Goal: Task Accomplishment & Management: Manage account settings

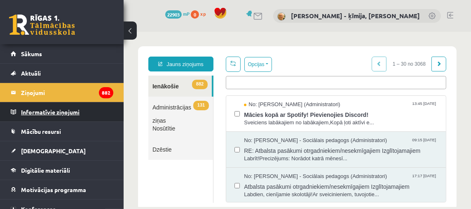
scroll to position [48, 0]
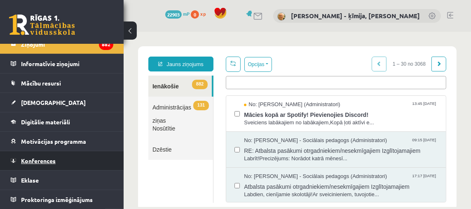
click at [37, 161] on span "Konferences" at bounding box center [38, 160] width 35 height 7
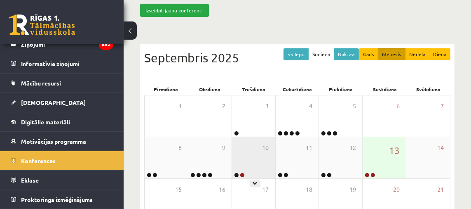
scroll to position [71, 0]
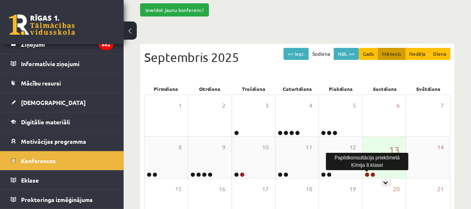
click at [368, 174] on link at bounding box center [367, 174] width 5 height 5
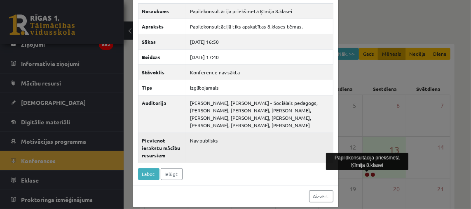
scroll to position [31, 0]
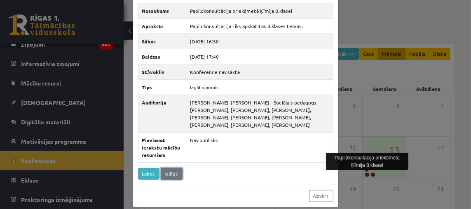
click at [176, 174] on link "Ielūgt" at bounding box center [172, 173] width 22 height 12
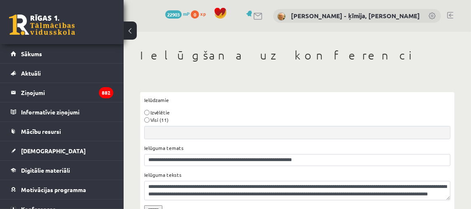
click at [185, 117] on div "Visi (11)" at bounding box center [297, 119] width 306 height 7
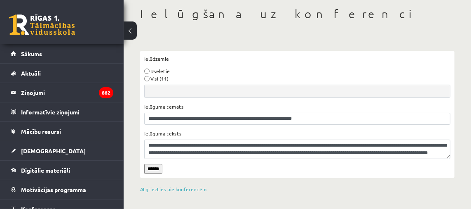
scroll to position [41, 0]
click at [159, 166] on input "******" at bounding box center [153, 169] width 18 height 10
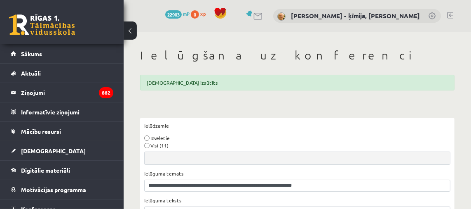
click at [232, 100] on div "**********" at bounding box center [298, 154] width 348 height 244
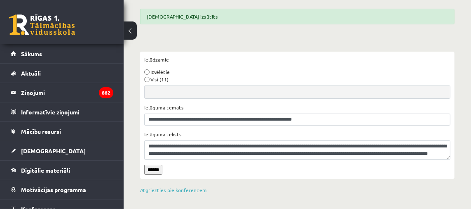
scroll to position [67, 0]
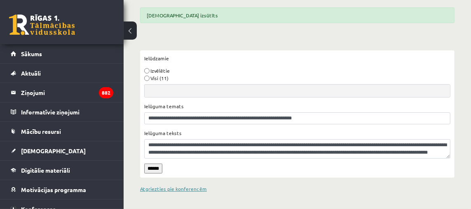
click at [183, 190] on link "Atgriezties pie konferencēm" at bounding box center [173, 188] width 67 height 7
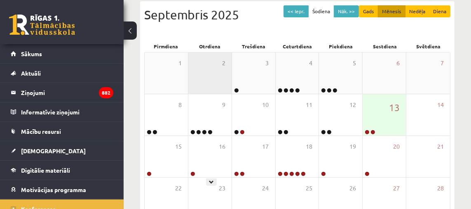
scroll to position [119, 0]
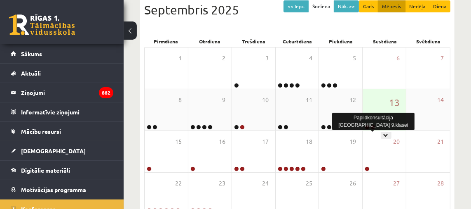
click at [374, 126] on link at bounding box center [373, 126] width 5 height 5
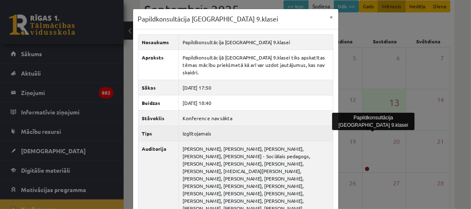
click at [323, 127] on td "Izglītojamais" at bounding box center [256, 132] width 154 height 15
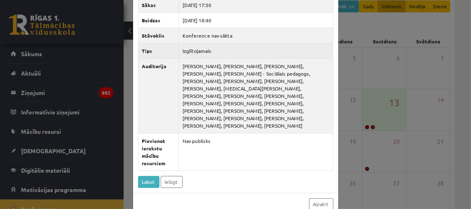
scroll to position [82, 0]
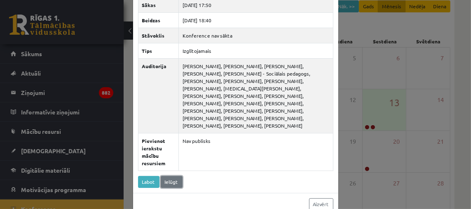
click at [174, 176] on link "Ielūgt" at bounding box center [172, 182] width 22 height 12
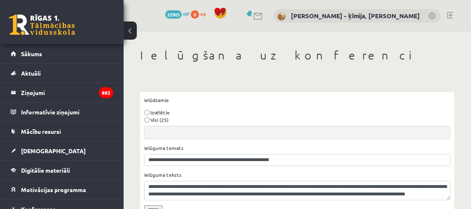
click at [186, 111] on div "Izvēlētie" at bounding box center [297, 111] width 306 height 7
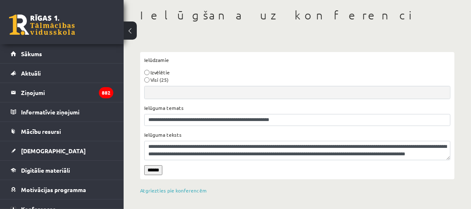
scroll to position [41, 0]
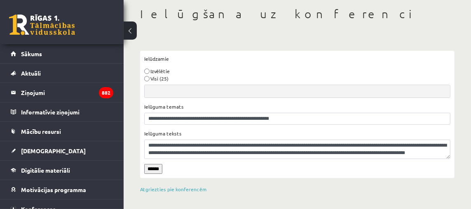
click at [158, 169] on input "******" at bounding box center [153, 169] width 18 height 10
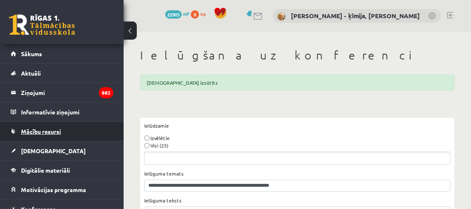
click at [42, 130] on span "Mācību resursi" at bounding box center [41, 130] width 40 height 7
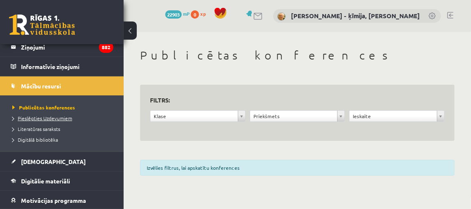
scroll to position [47, 0]
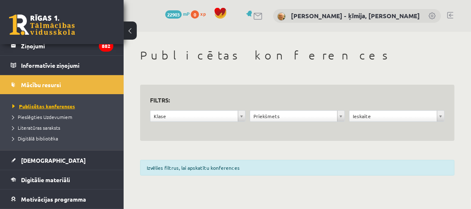
click at [47, 105] on span "Publicētas konferences" at bounding box center [43, 106] width 63 height 7
drag, startPoint x: 424, startPoint y: 146, endPoint x: 442, endPoint y: 127, distance: 25.9
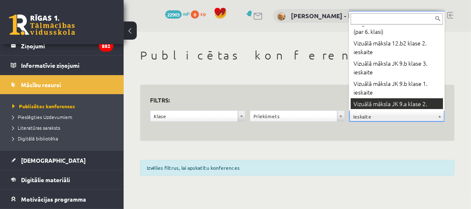
scroll to position [243, 0]
